Goal: Communication & Community: Answer question/provide support

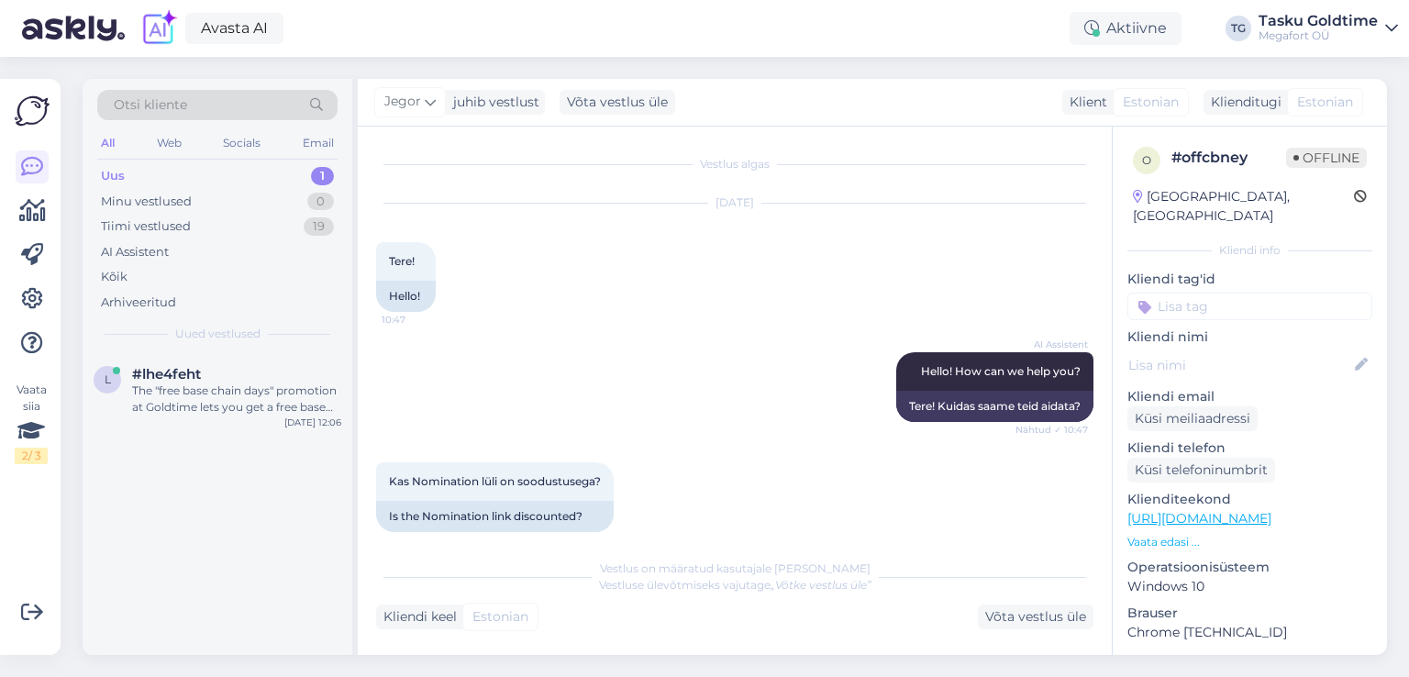
scroll to position [7186, 0]
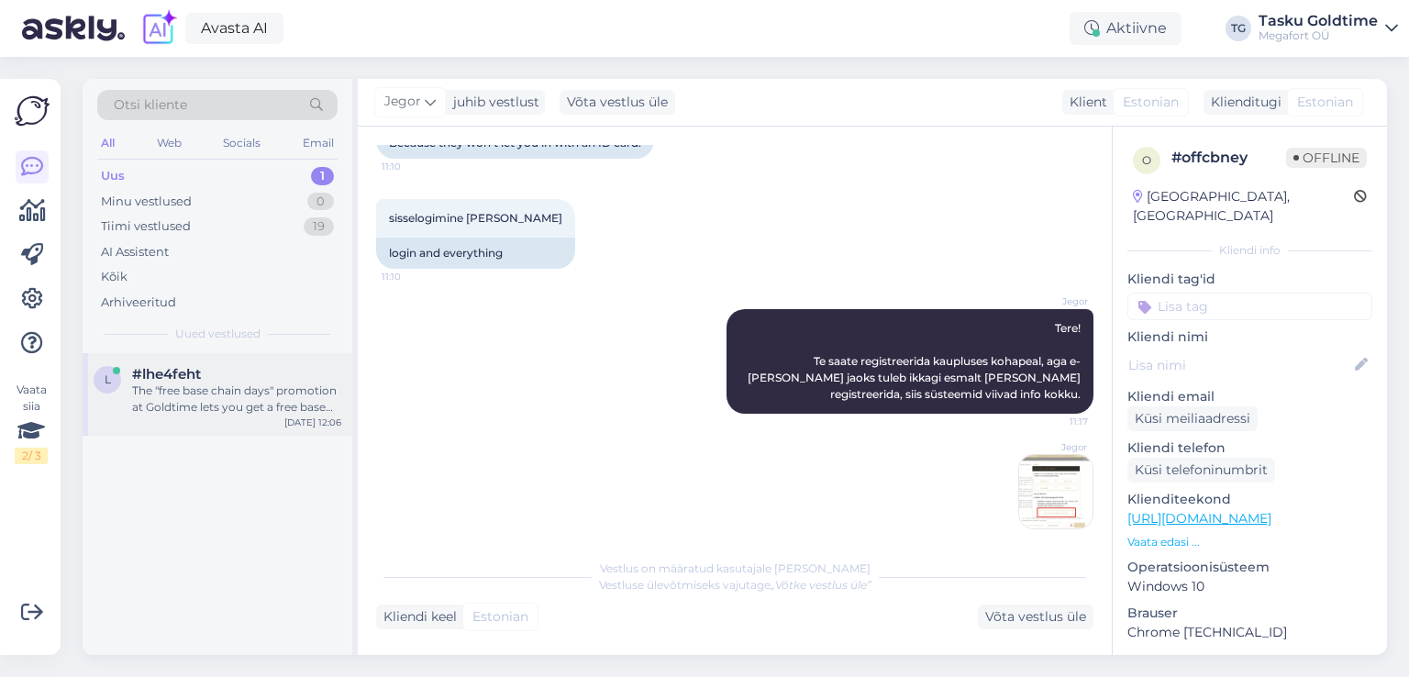
click at [235, 401] on div "The "free base chain days" promotion at Goldtime lets you get a free base chain…" at bounding box center [236, 398] width 209 height 33
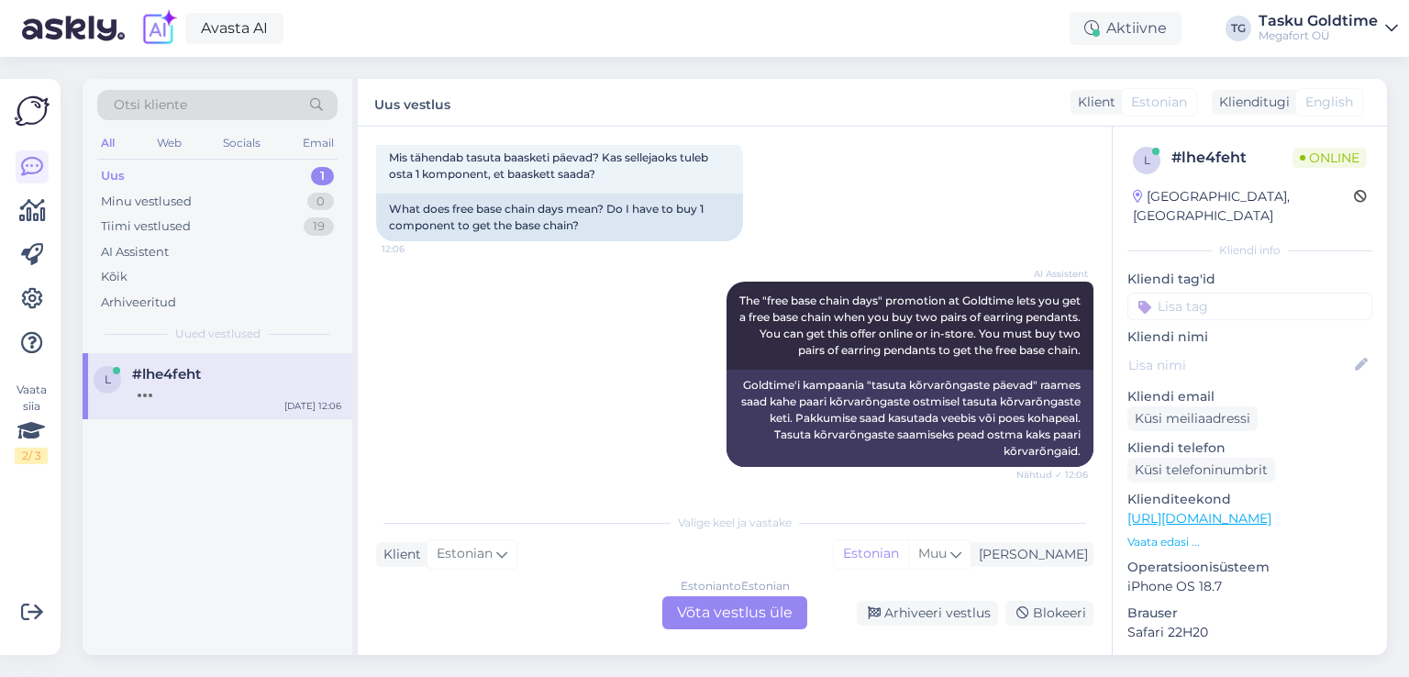
scroll to position [214, 0]
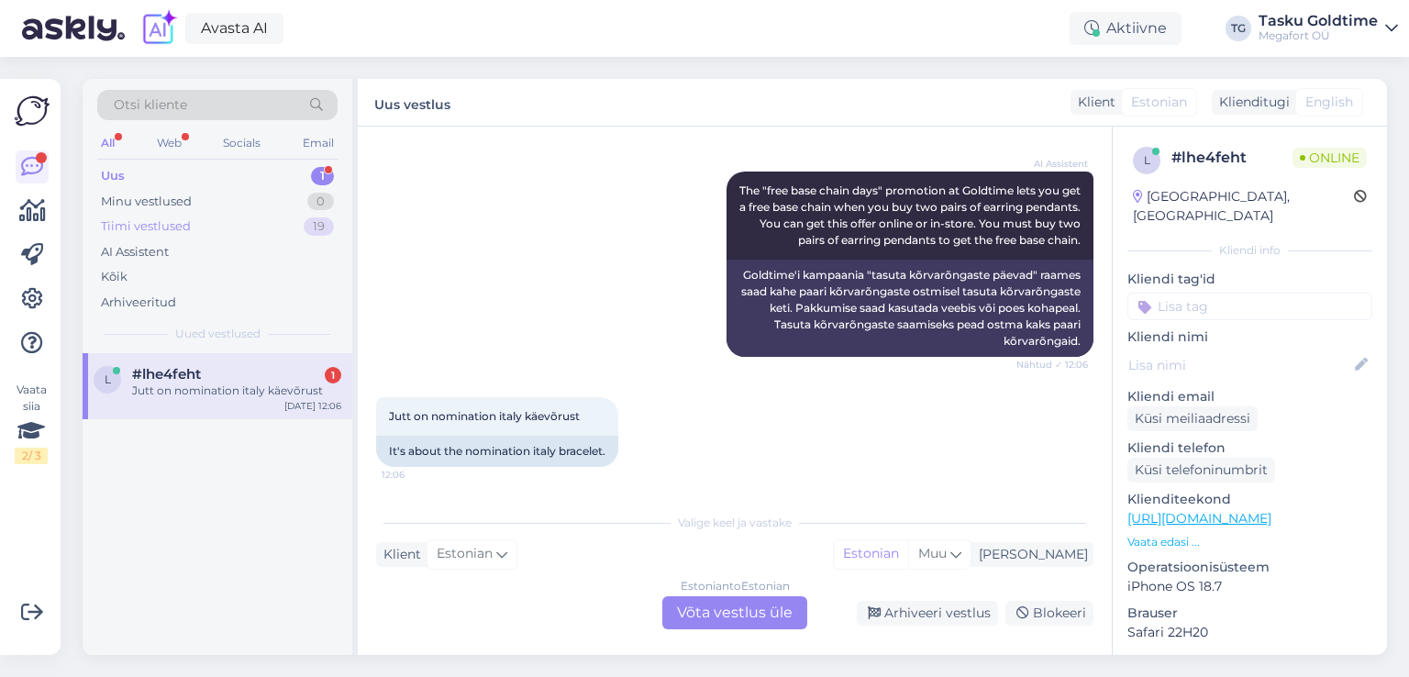
click at [288, 217] on div "Tiimi vestlused 19" at bounding box center [217, 227] width 240 height 26
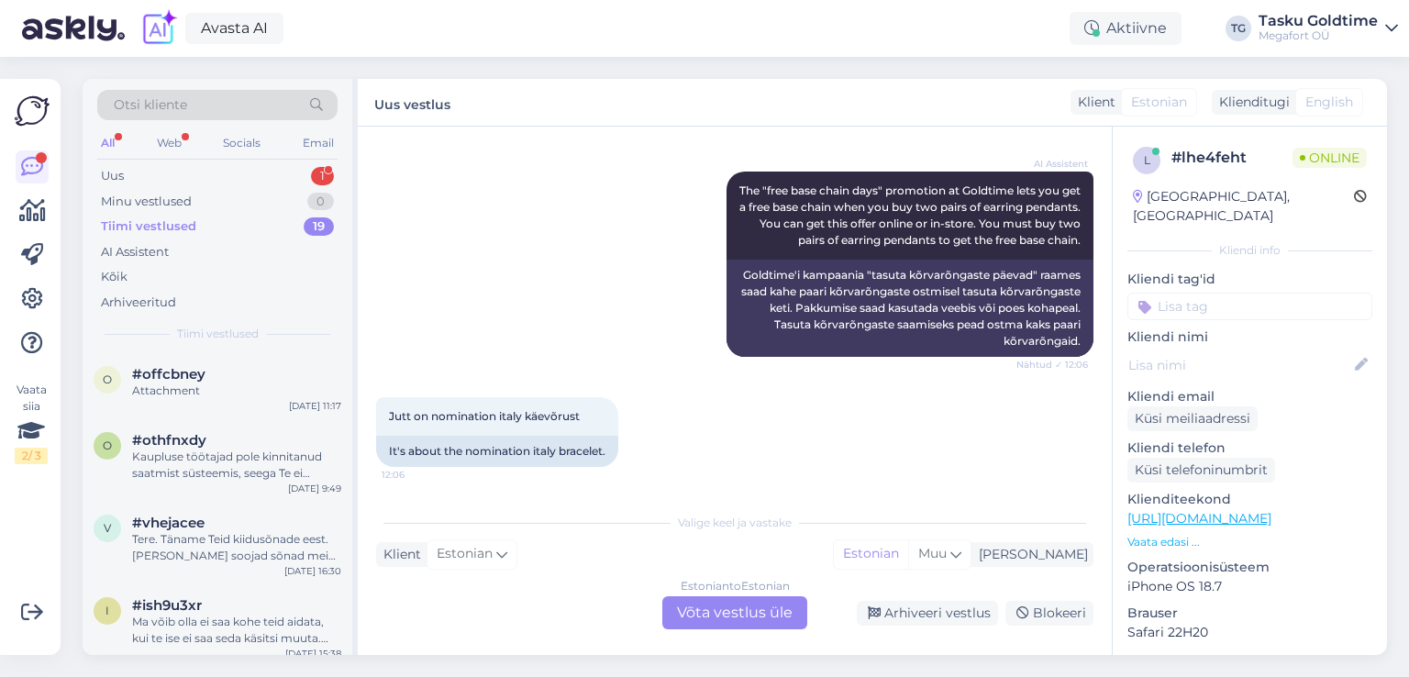
click at [262, 348] on div "Otsi kliente All Web Socials Email Uus 1 Minu vestlused 0 Tiimi vestlused 19 AI…" at bounding box center [218, 216] width 270 height 274
click at [254, 359] on div "o #offcbney Attachment [DATE] 11:17" at bounding box center [218, 386] width 270 height 66
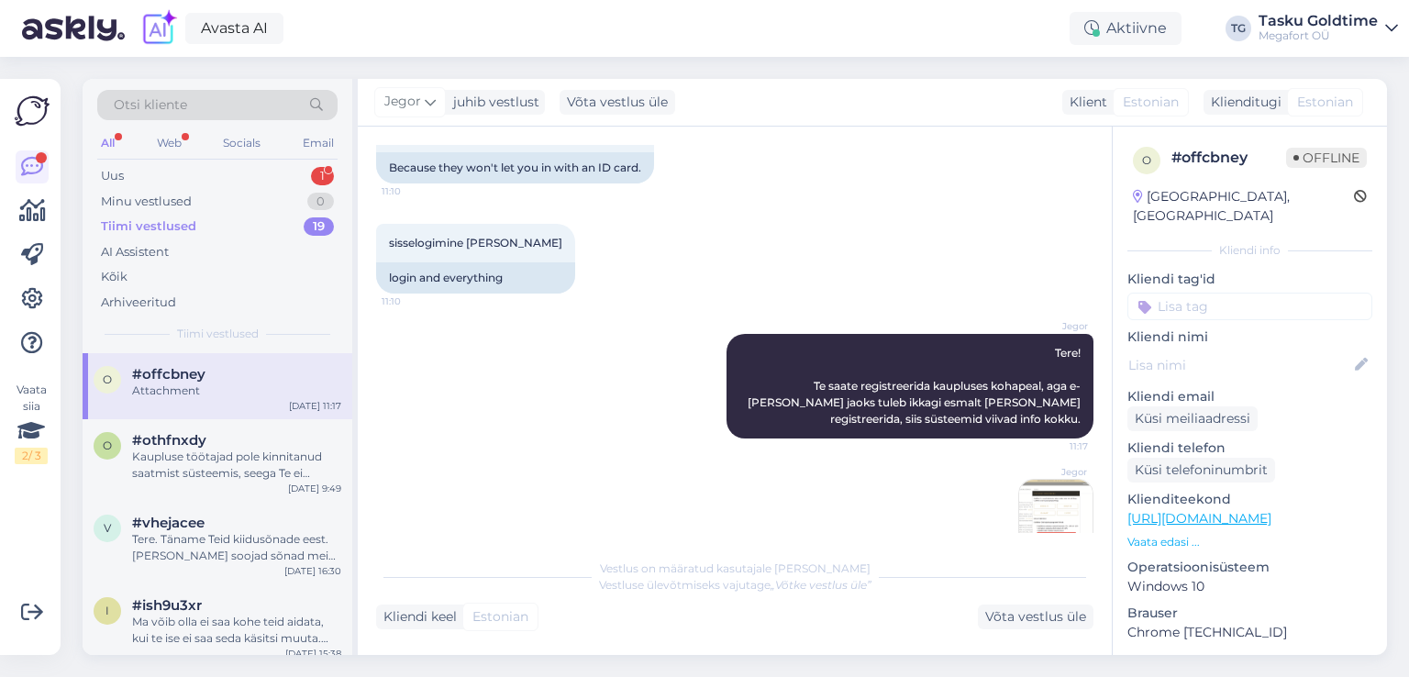
scroll to position [7186, 0]
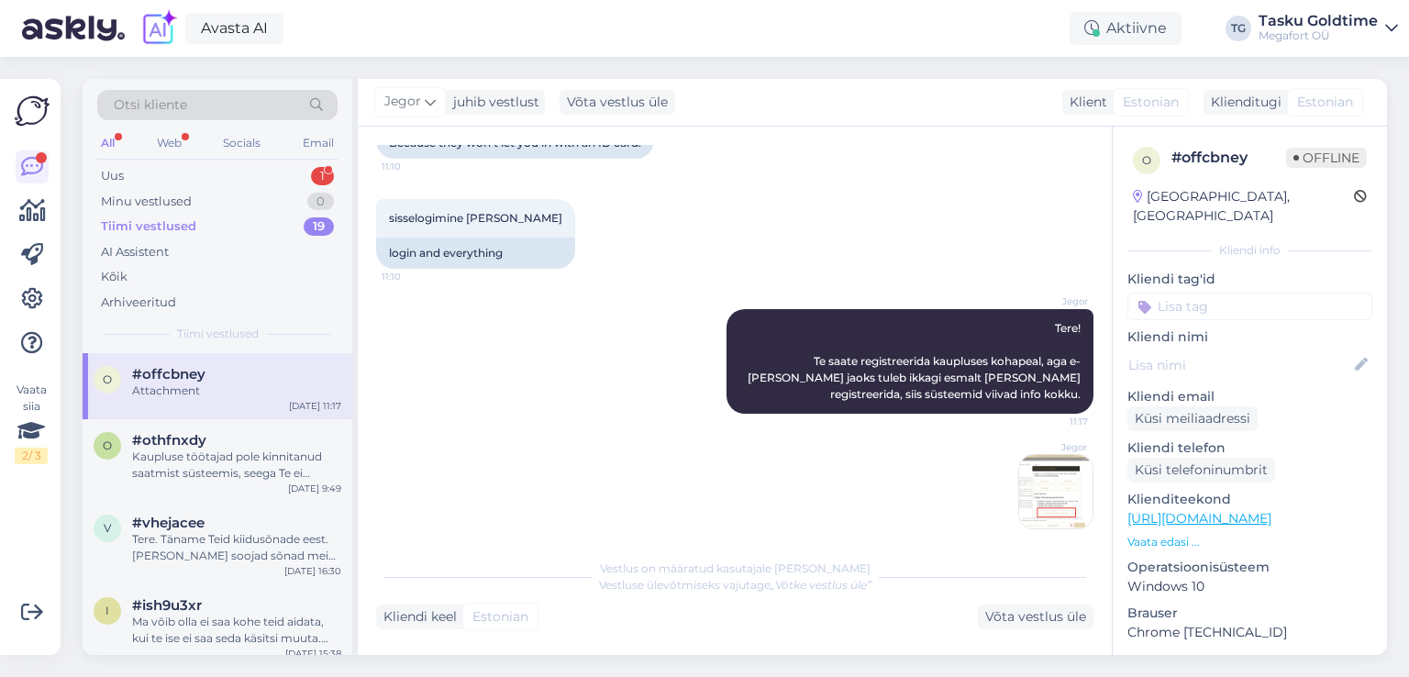
click at [1021, 465] on img at bounding box center [1055, 491] width 73 height 73
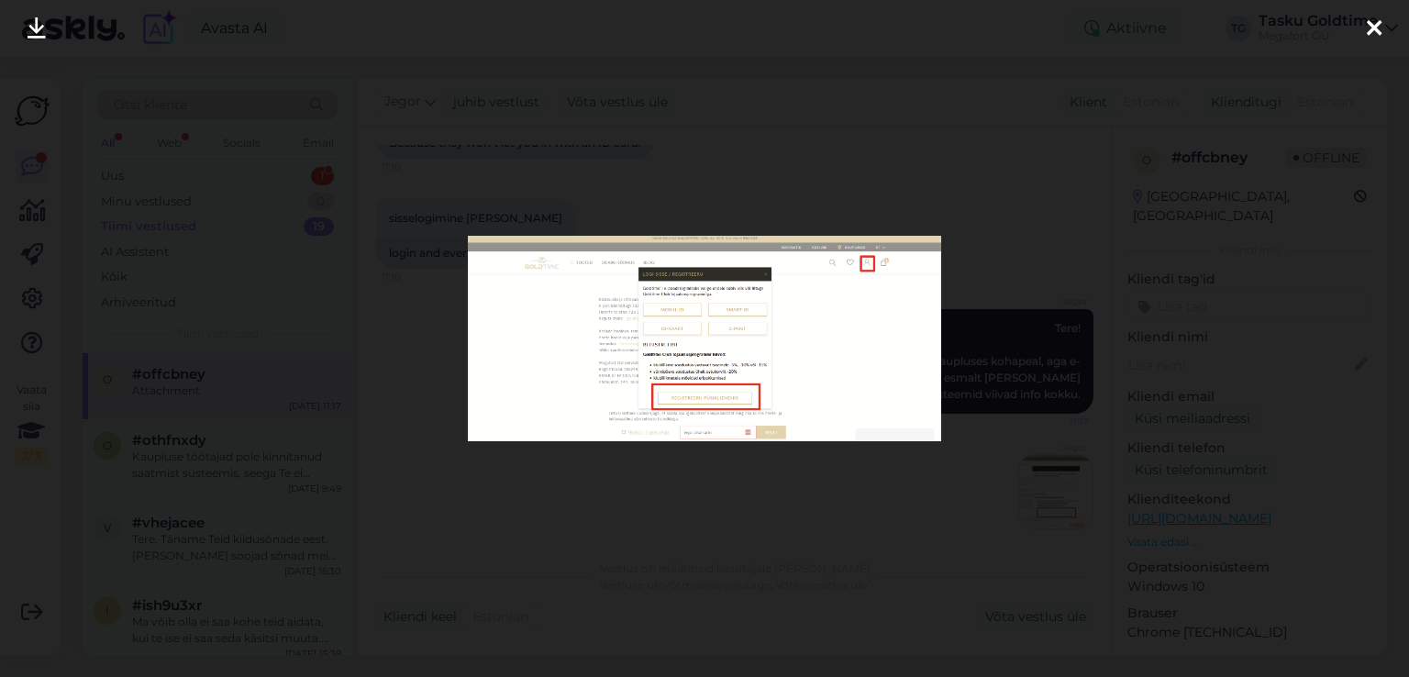
click at [735, 484] on div at bounding box center [704, 338] width 1409 height 677
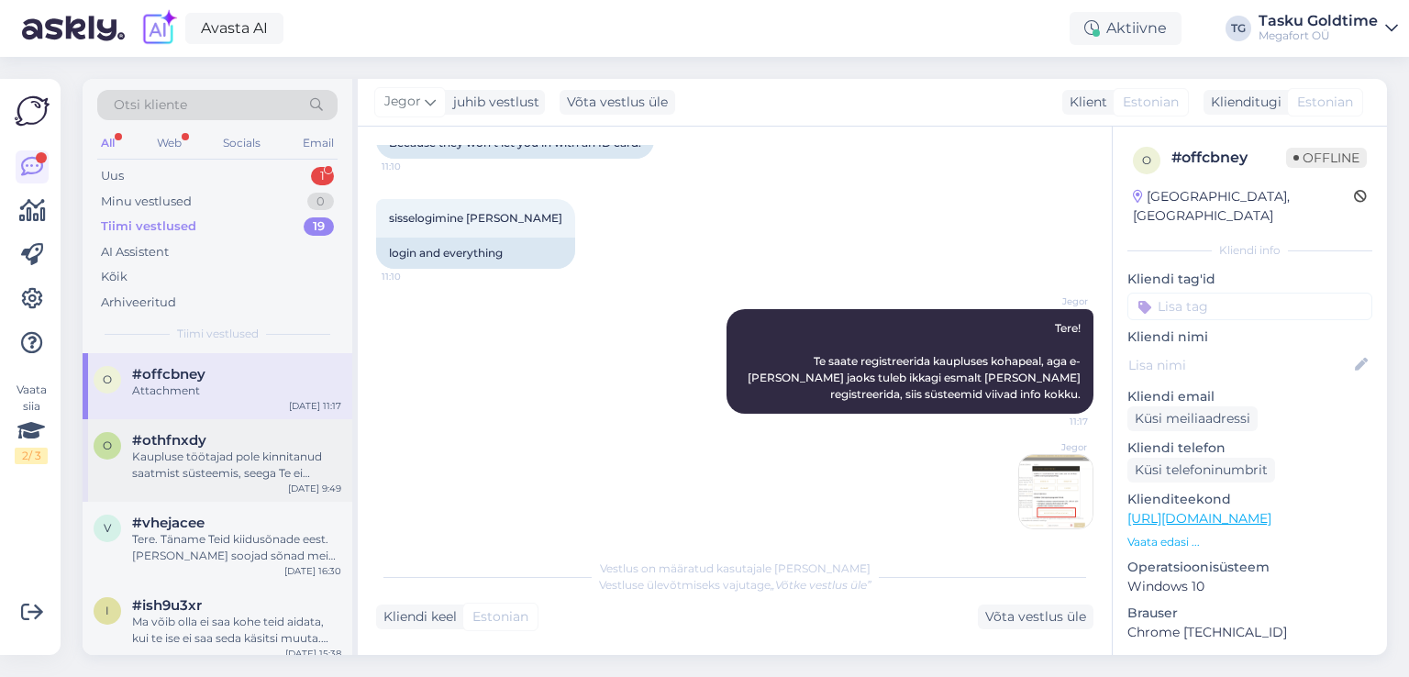
click at [215, 478] on div "Kaupluse töötajad pole kinnitanud saatmist süsteemis, seega Te ei saanud selle …" at bounding box center [236, 465] width 209 height 33
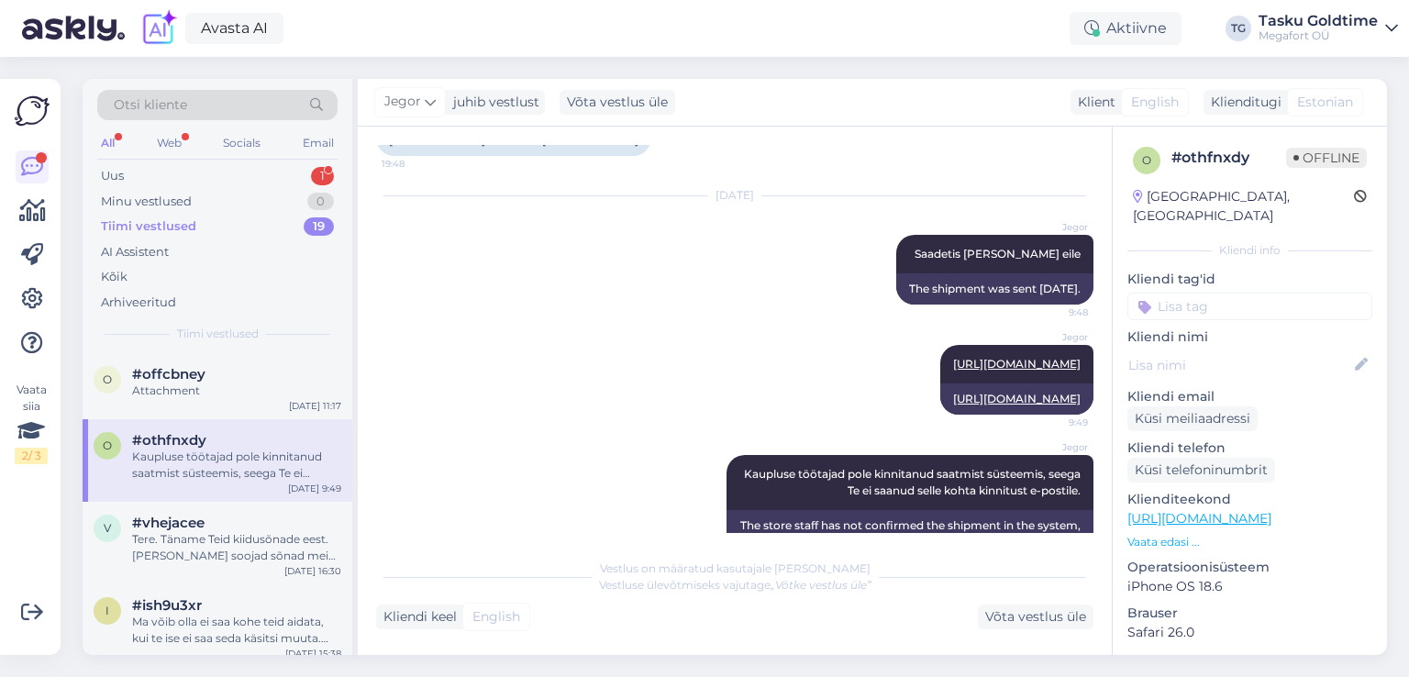
scroll to position [676, 0]
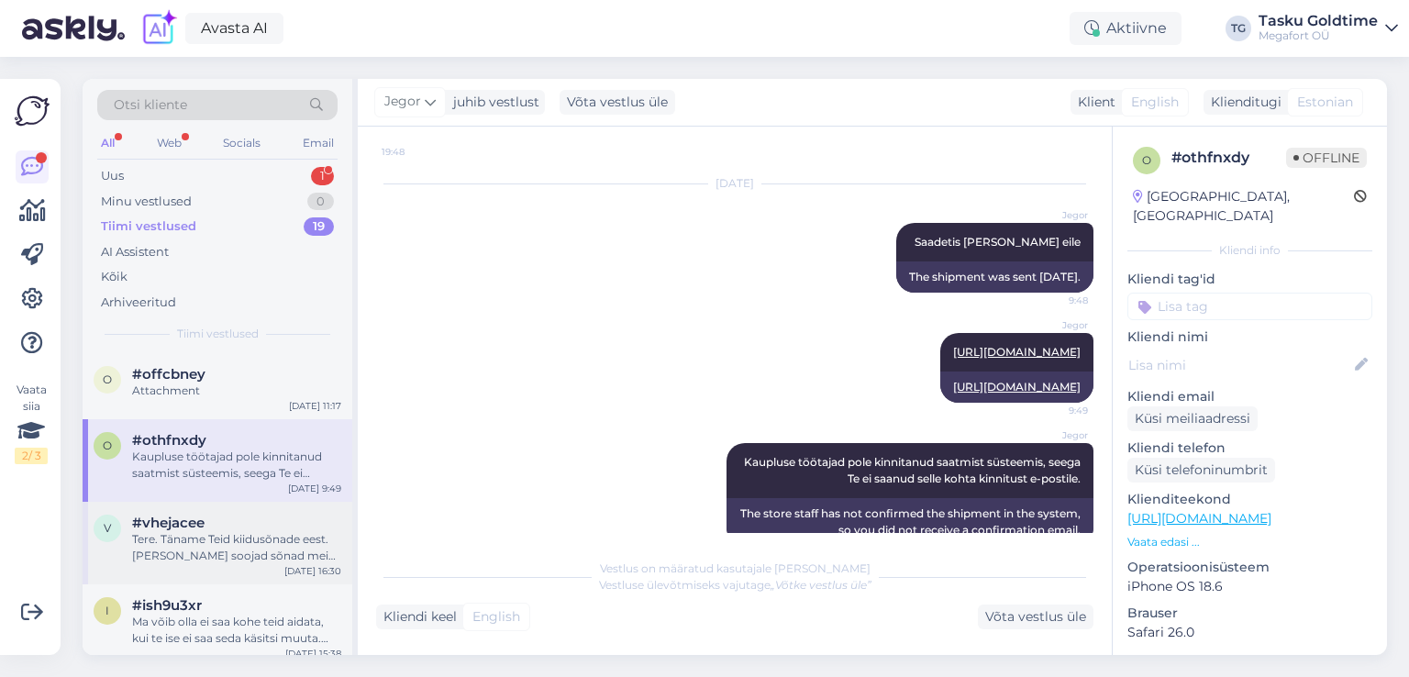
click at [238, 548] on div "Tere. Täname Teid kiidusõnade eest. [PERSON_NAME] soojad sõnad meie personaliju…" at bounding box center [236, 547] width 209 height 33
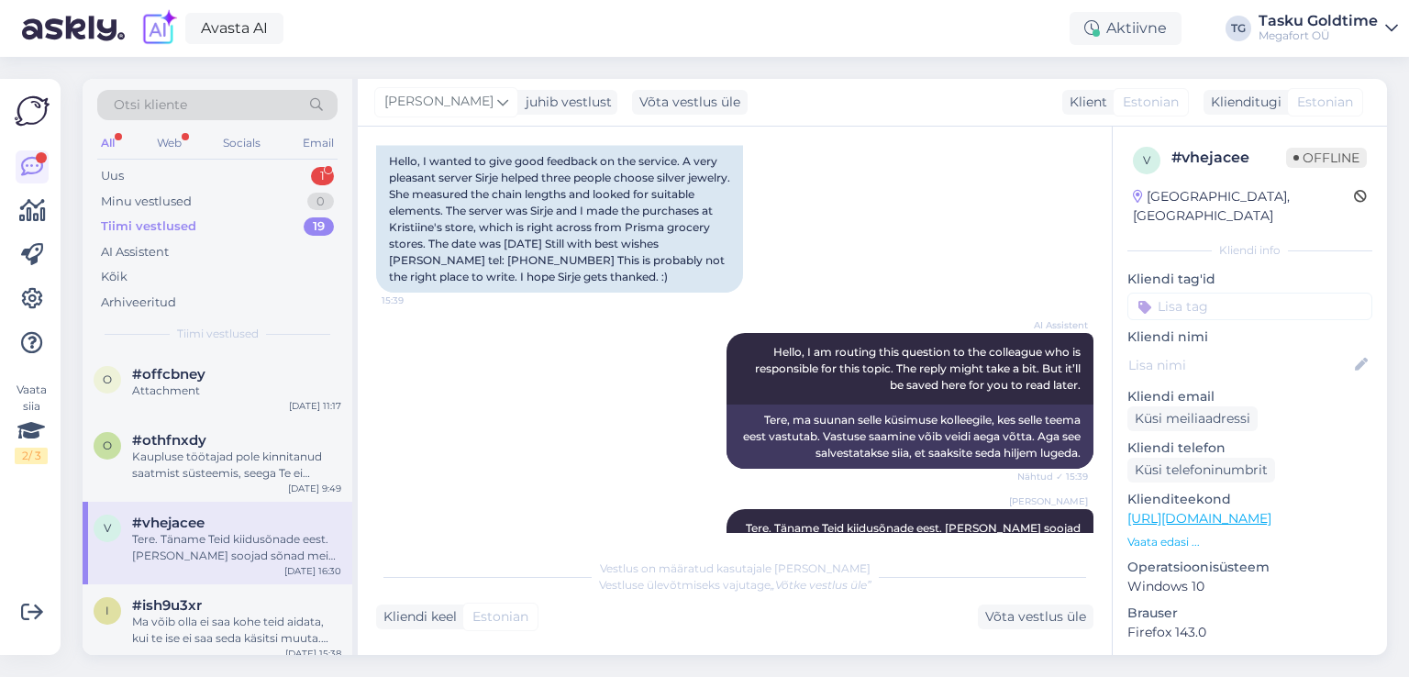
scroll to position [318, 0]
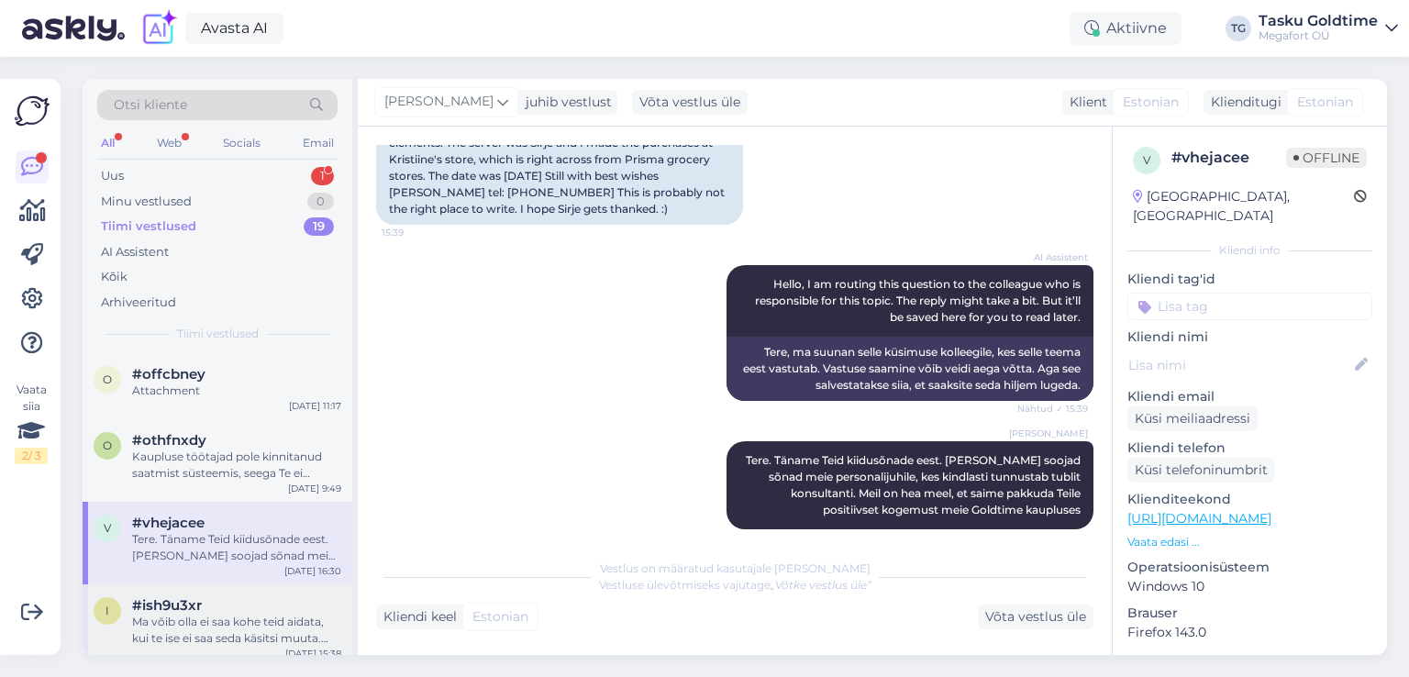
click at [261, 610] on div "#ish9u3xr" at bounding box center [236, 605] width 209 height 17
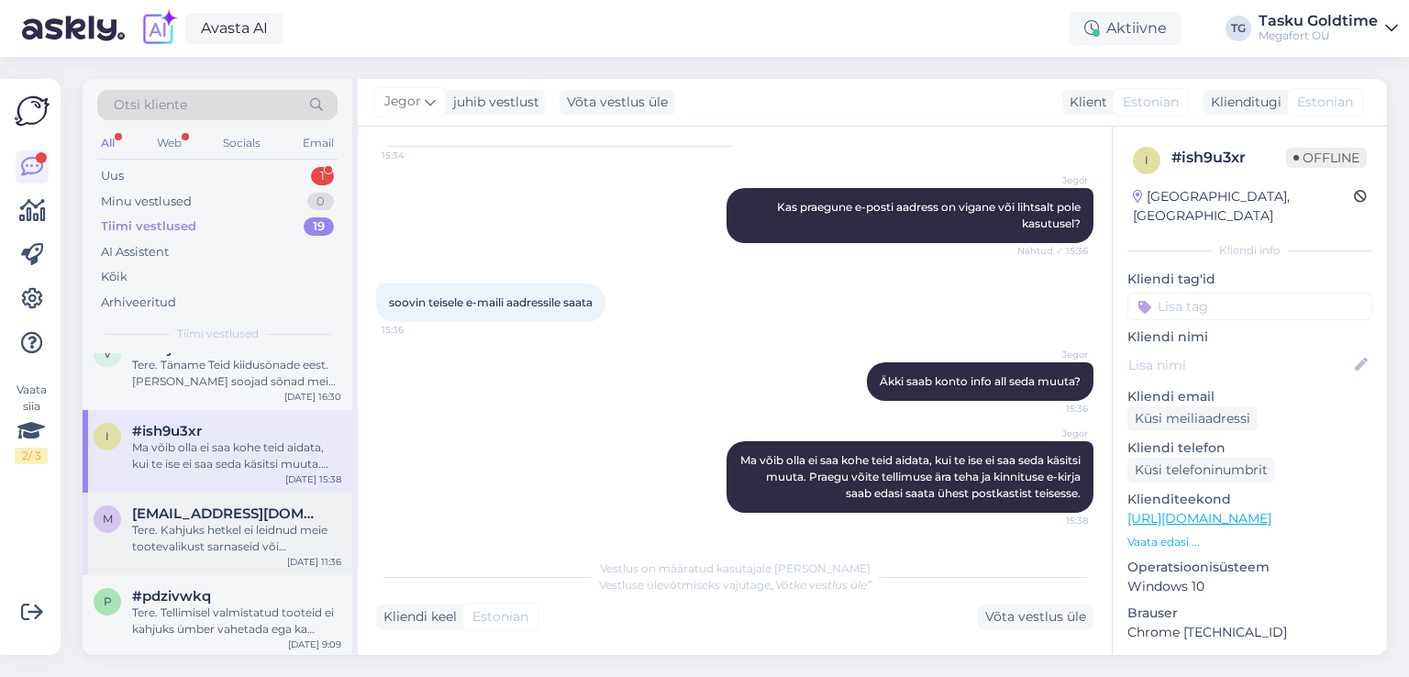
scroll to position [183, 0]
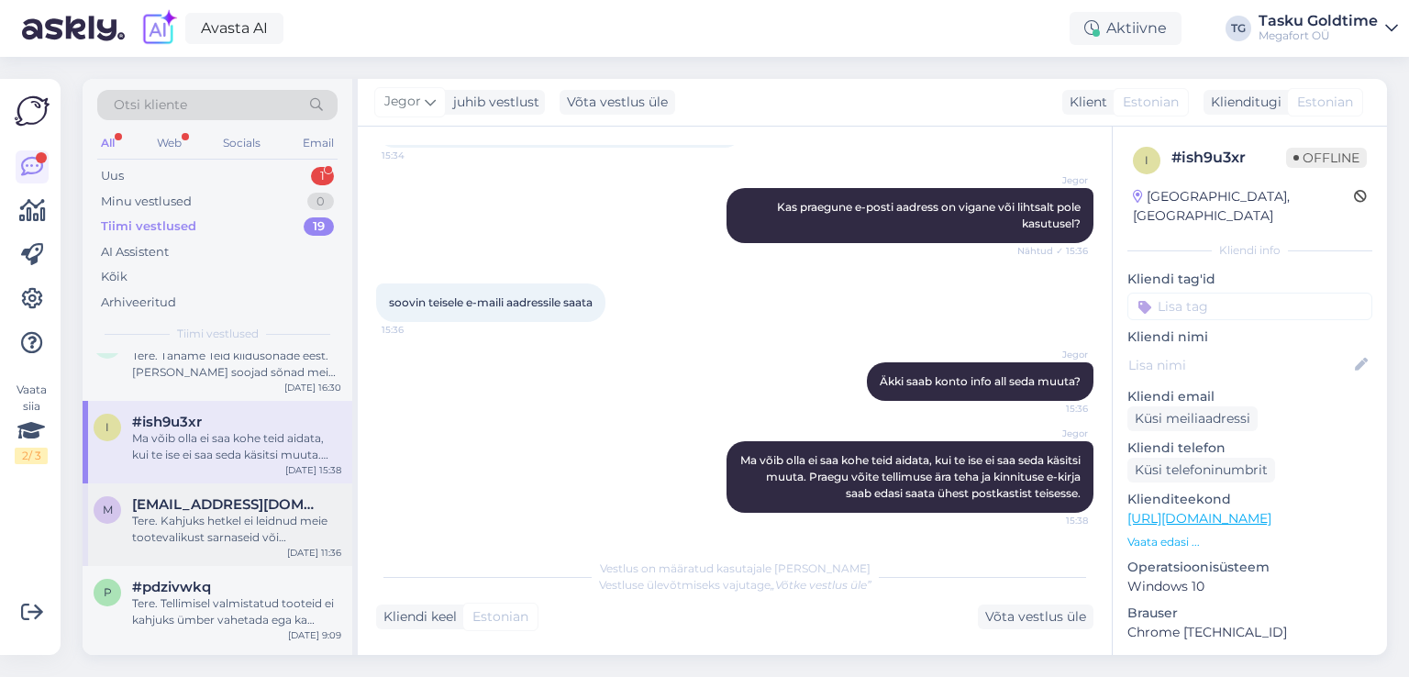
click at [227, 504] on span "[EMAIL_ADDRESS][DOMAIN_NAME]" at bounding box center [227, 504] width 191 height 17
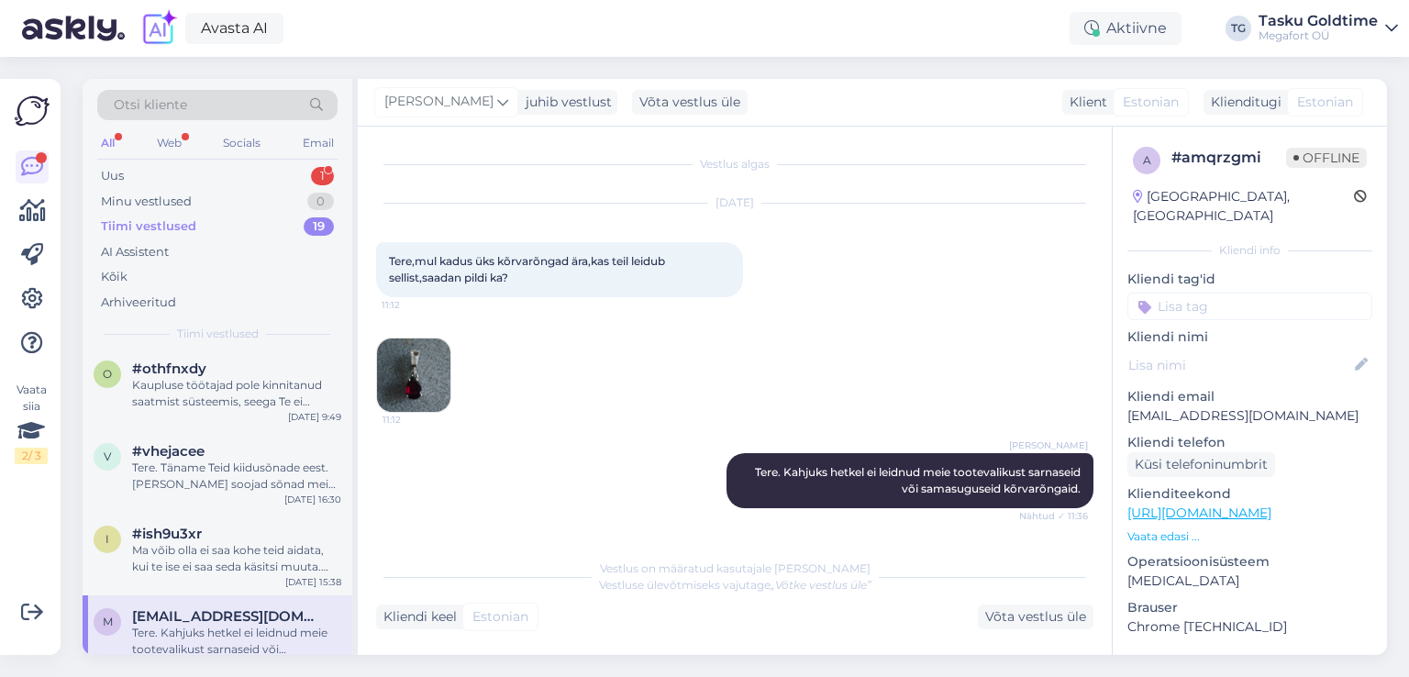
scroll to position [0, 0]
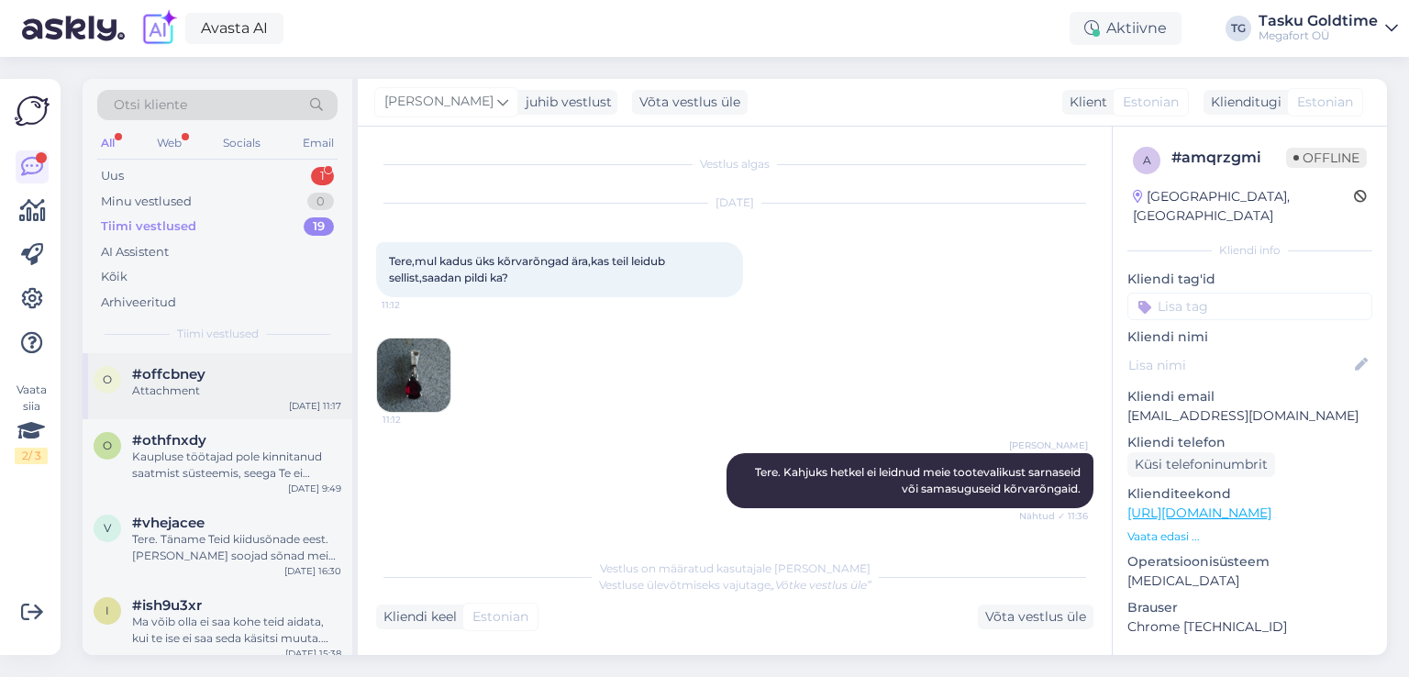
click at [286, 379] on div "#offcbney" at bounding box center [236, 374] width 209 height 17
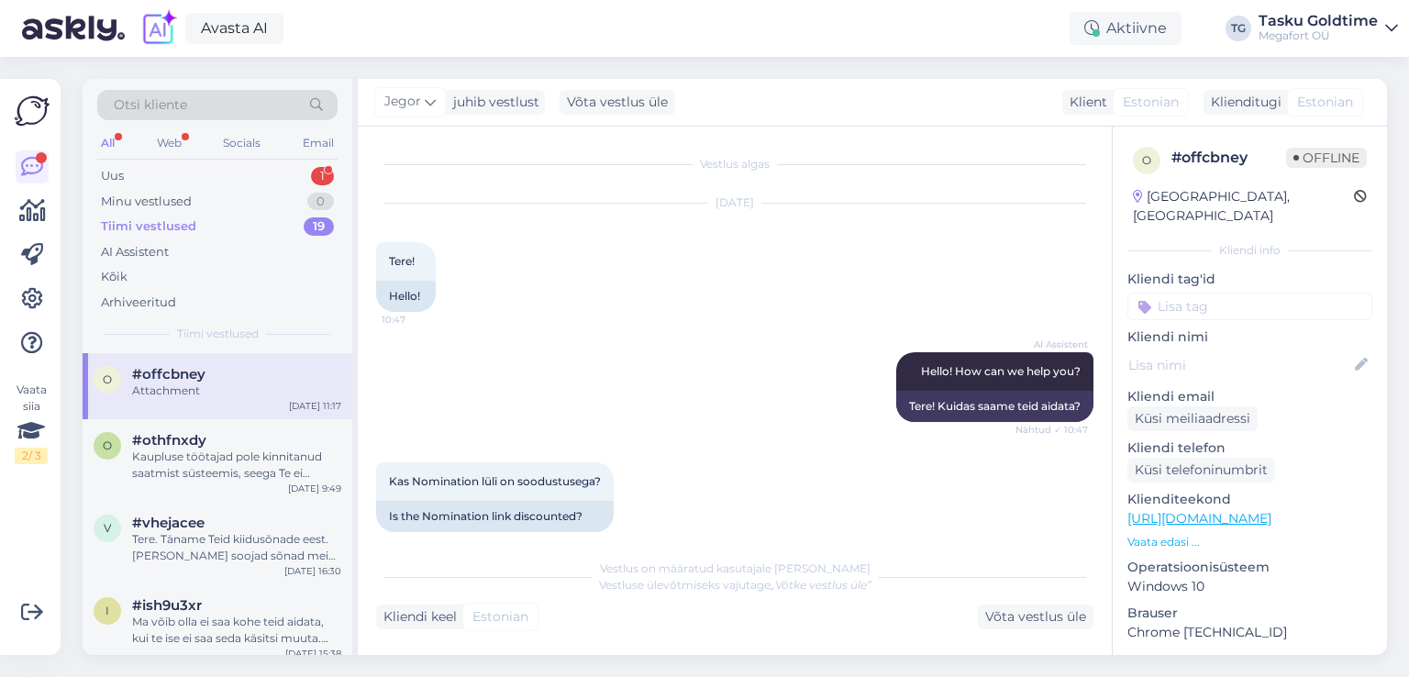
scroll to position [7186, 0]
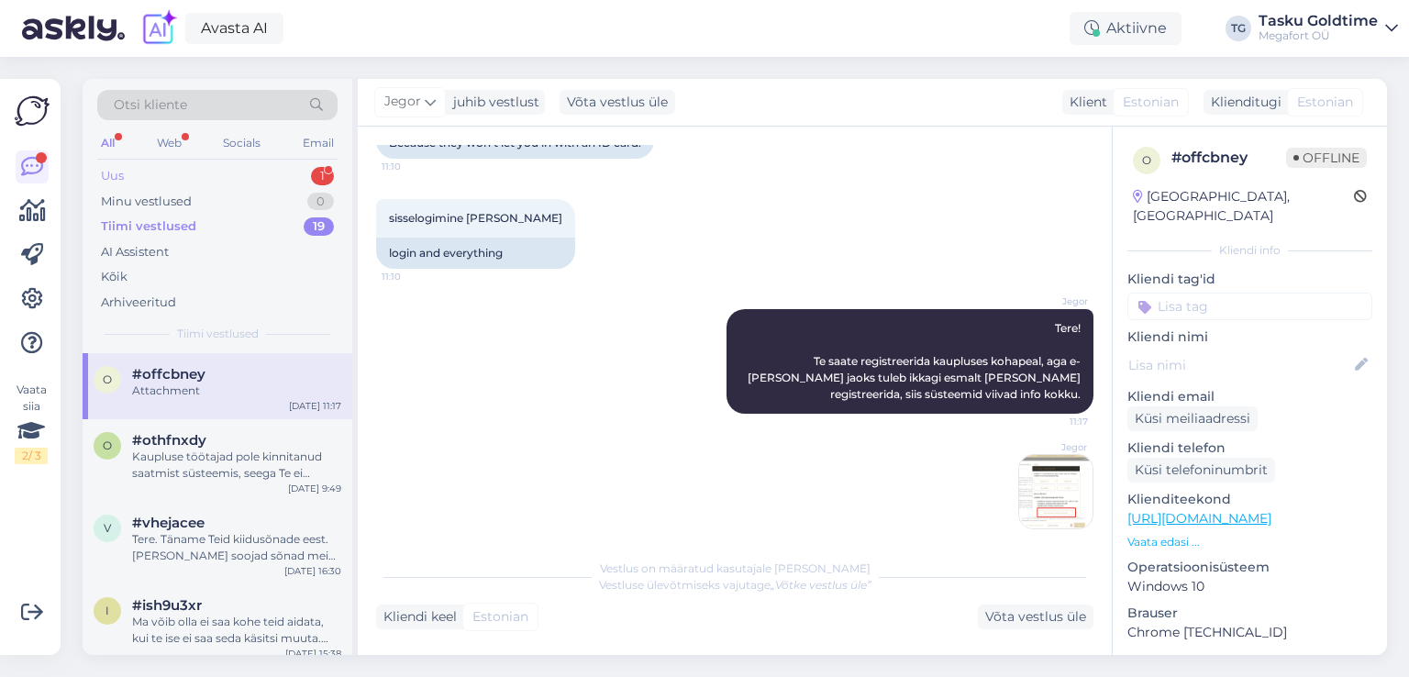
click at [303, 173] on div "Uus 1" at bounding box center [217, 176] width 240 height 26
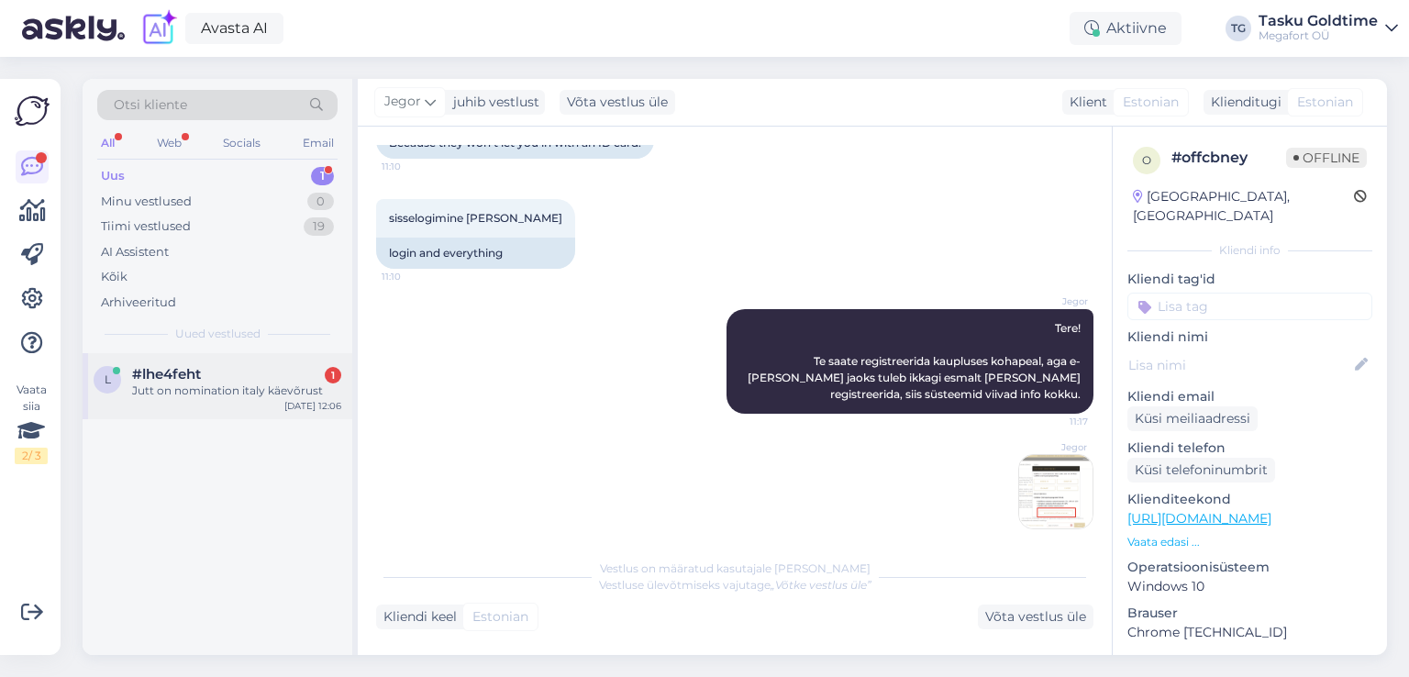
click at [273, 375] on div "#lhe4feht 1" at bounding box center [236, 374] width 209 height 17
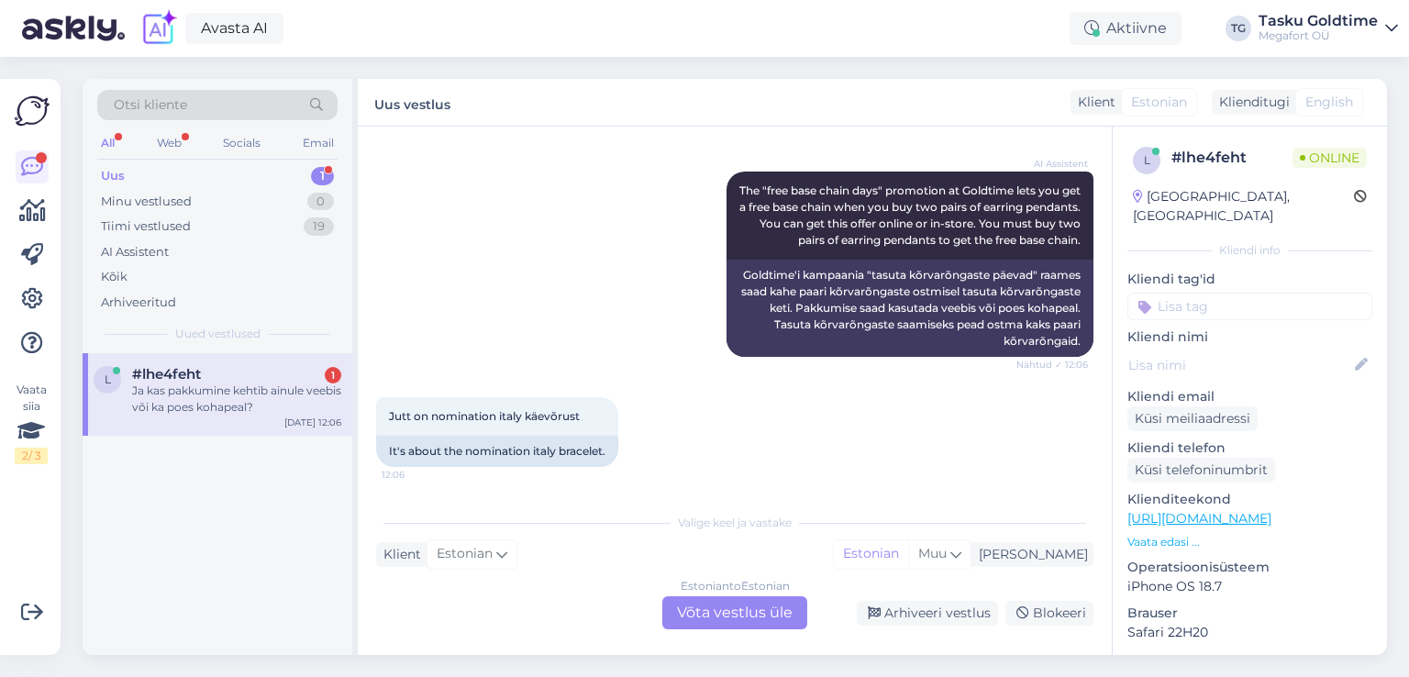
scroll to position [324, 0]
